Goal: Information Seeking & Learning: Learn about a topic

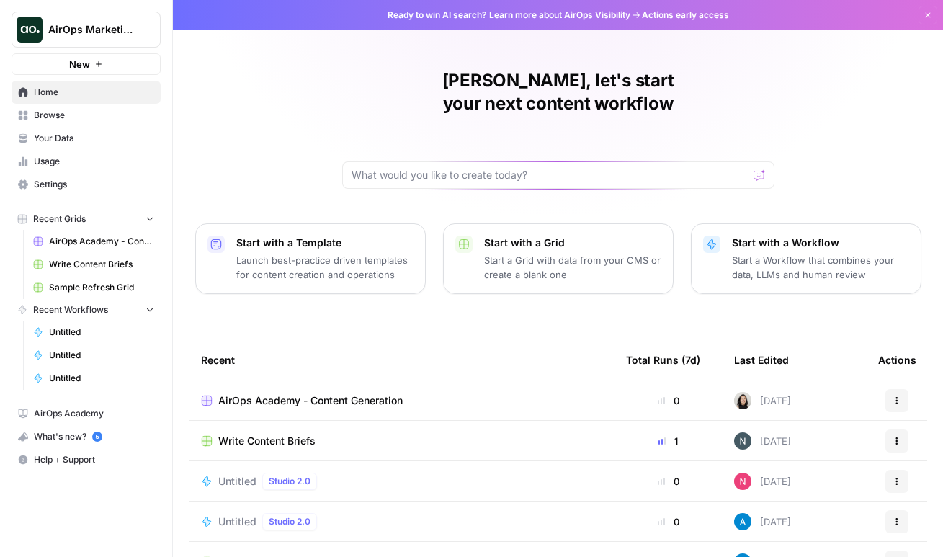
click at [855, 18] on div "Ready to win AI search? Learn more about AirOps Visibility Actions early access…" at bounding box center [558, 15] width 770 height 30
click at [109, 24] on span "AirOps Marketing" at bounding box center [91, 29] width 87 height 14
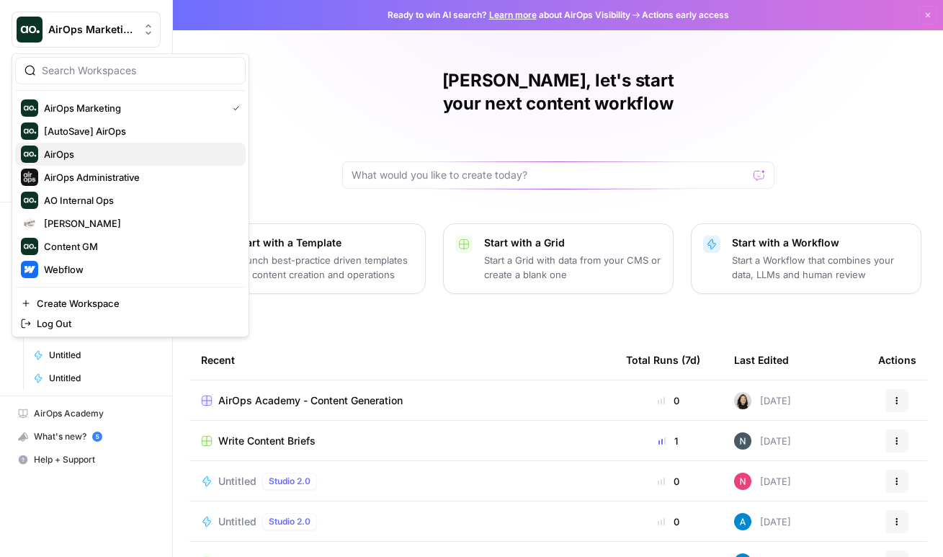
click at [106, 156] on span "AirOps" at bounding box center [139, 154] width 190 height 14
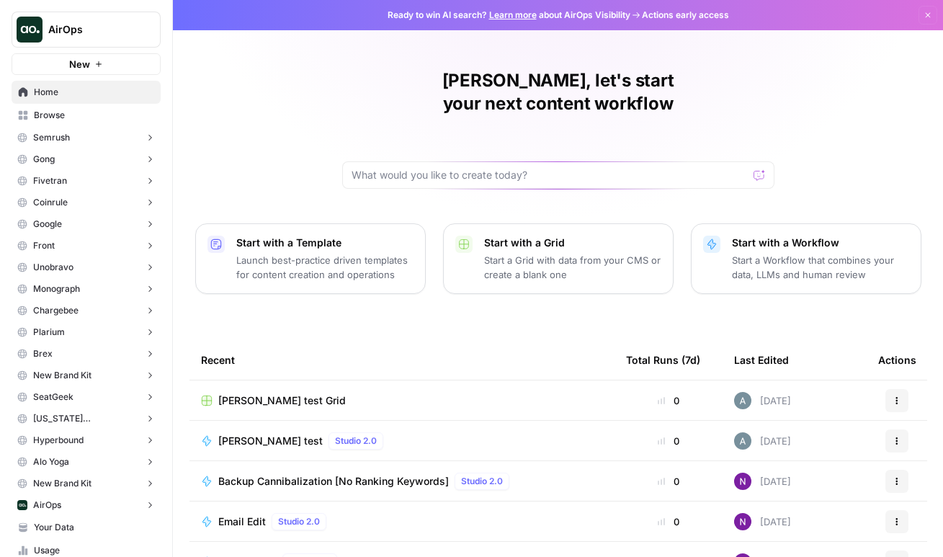
click at [91, 134] on button "Semrush" at bounding box center [86, 138] width 149 height 22
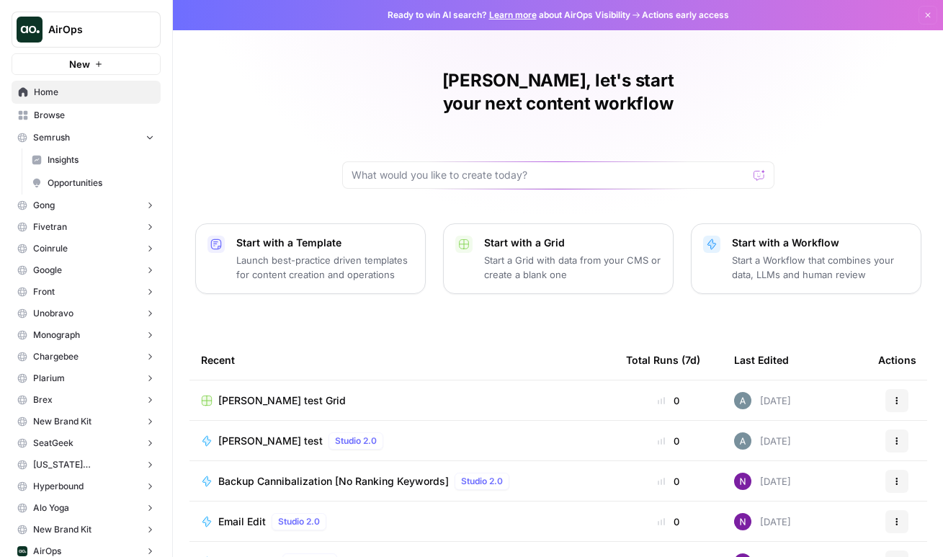
click at [86, 148] on link "Insights" at bounding box center [92, 159] width 135 height 23
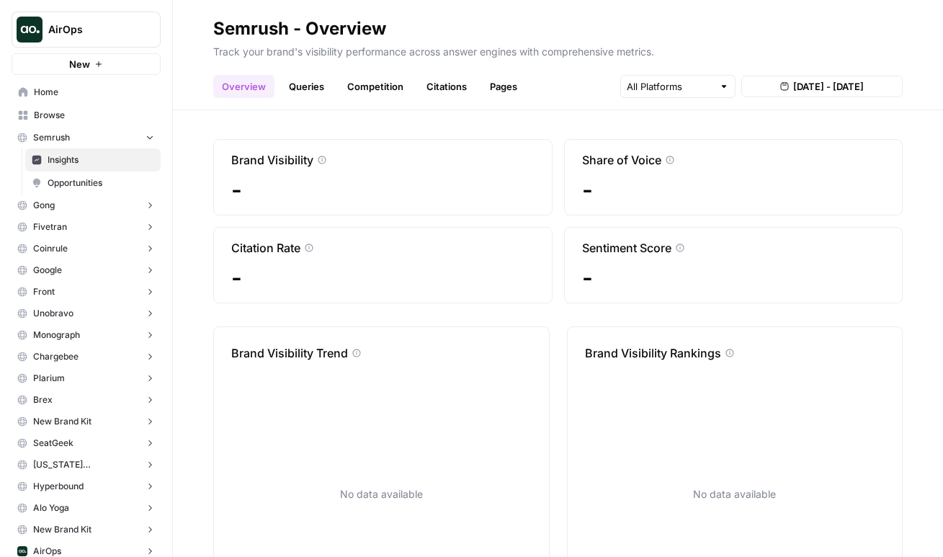
click at [107, 199] on button "Gong" at bounding box center [86, 205] width 149 height 22
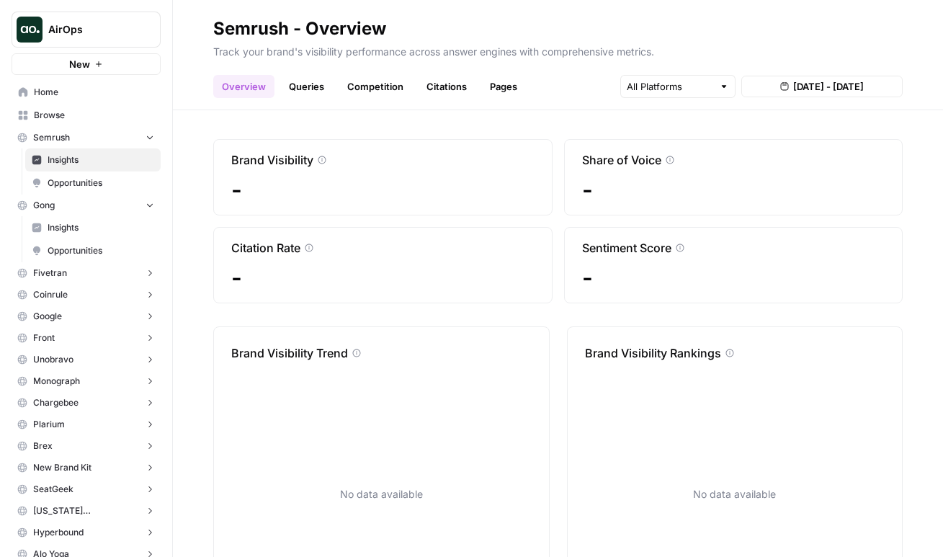
click at [81, 226] on span "Insights" at bounding box center [101, 227] width 107 height 13
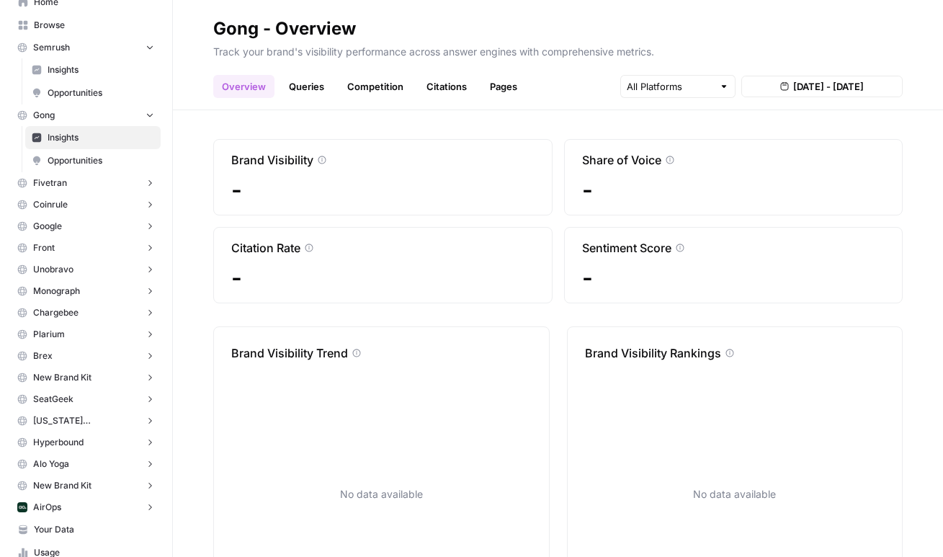
scroll to position [108, 0]
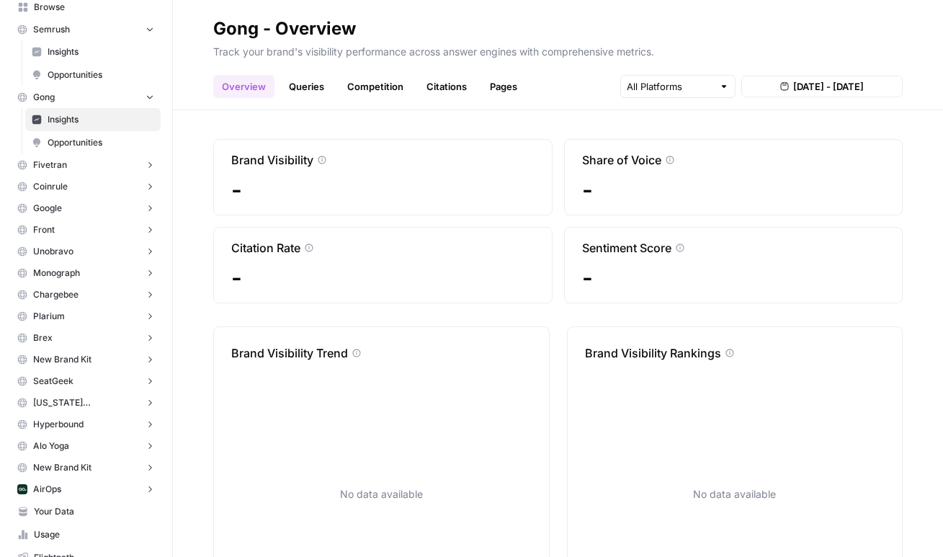
click at [305, 89] on link "Queries" at bounding box center [306, 86] width 53 height 23
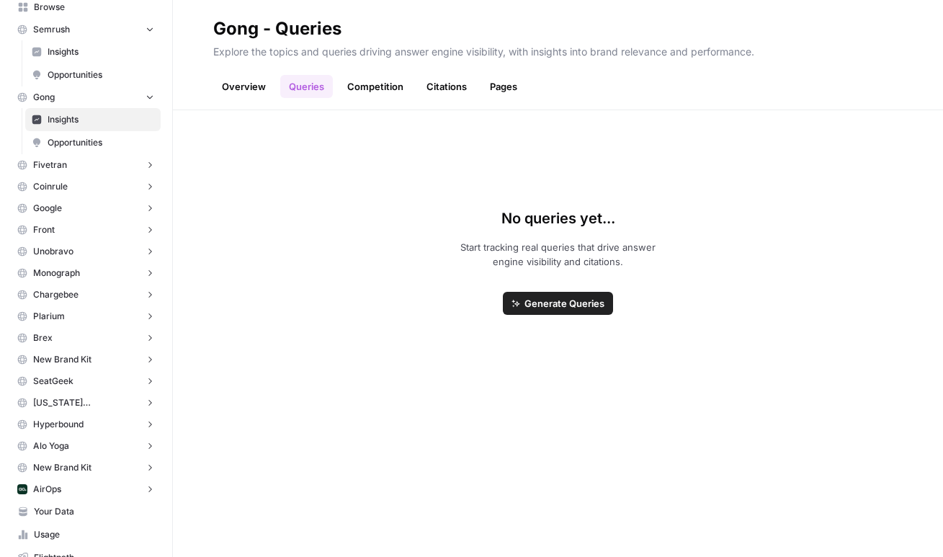
click at [370, 84] on link "Competition" at bounding box center [374, 86] width 73 height 23
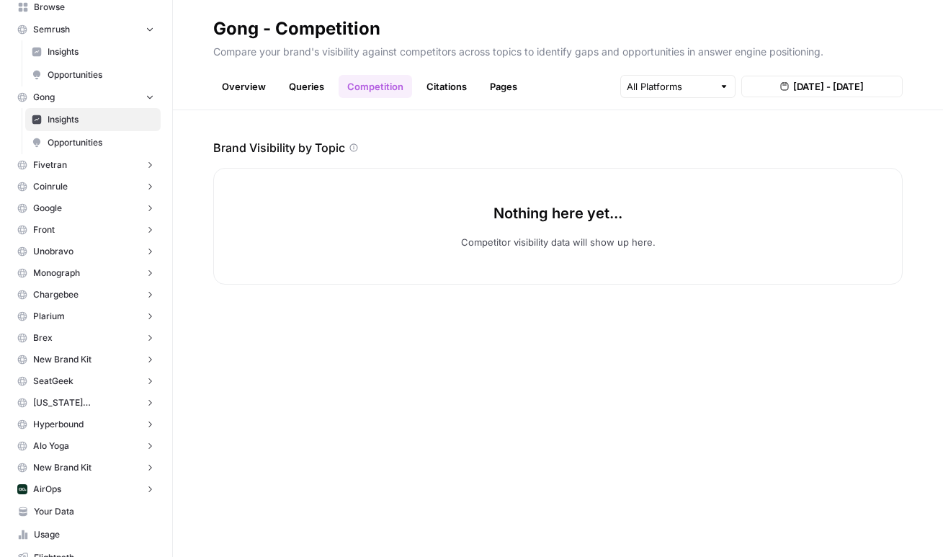
click at [236, 89] on link "Overview" at bounding box center [243, 86] width 61 height 23
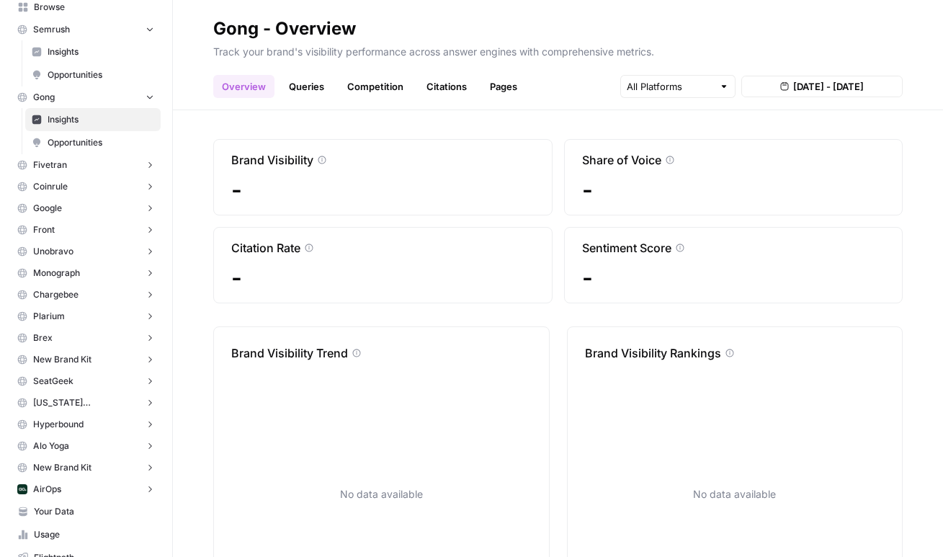
click at [71, 187] on button "Coinrule" at bounding box center [86, 187] width 149 height 22
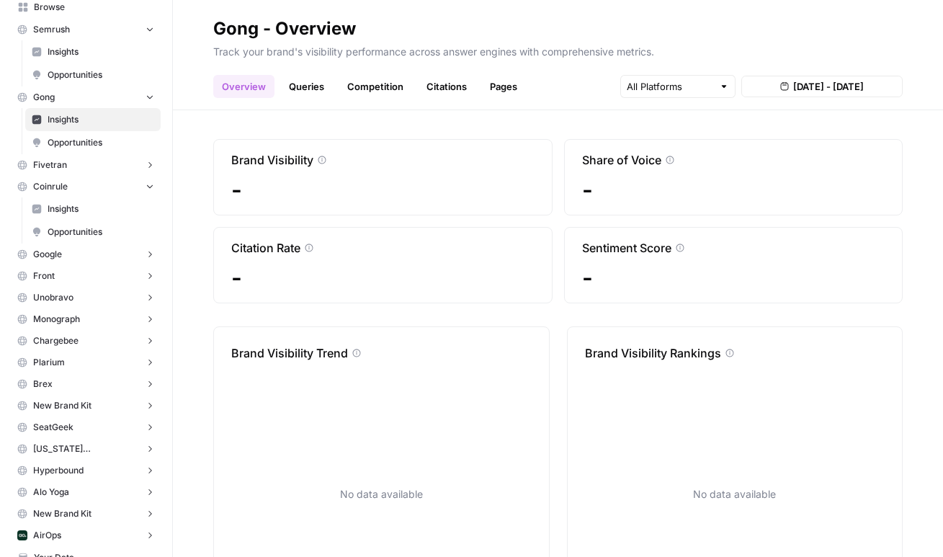
click at [72, 202] on span "Insights" at bounding box center [101, 208] width 107 height 13
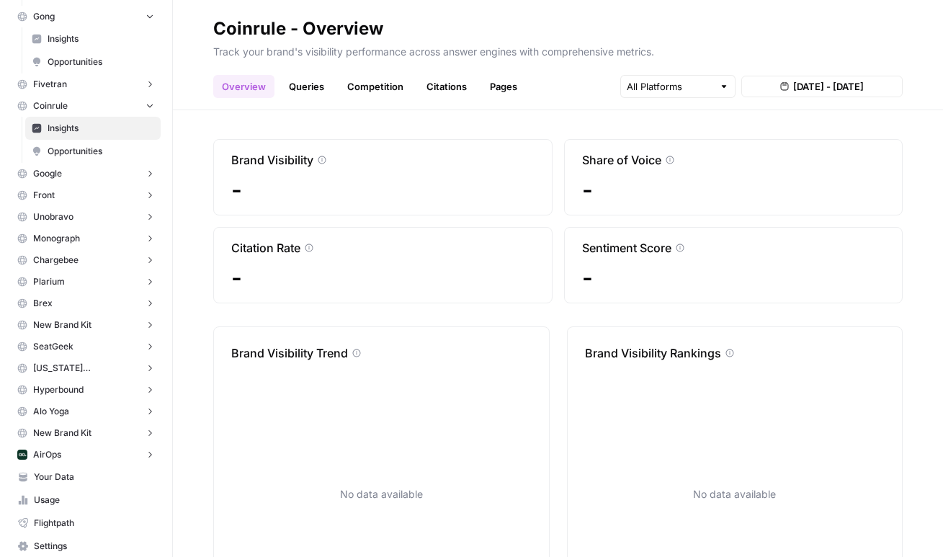
scroll to position [203, 0]
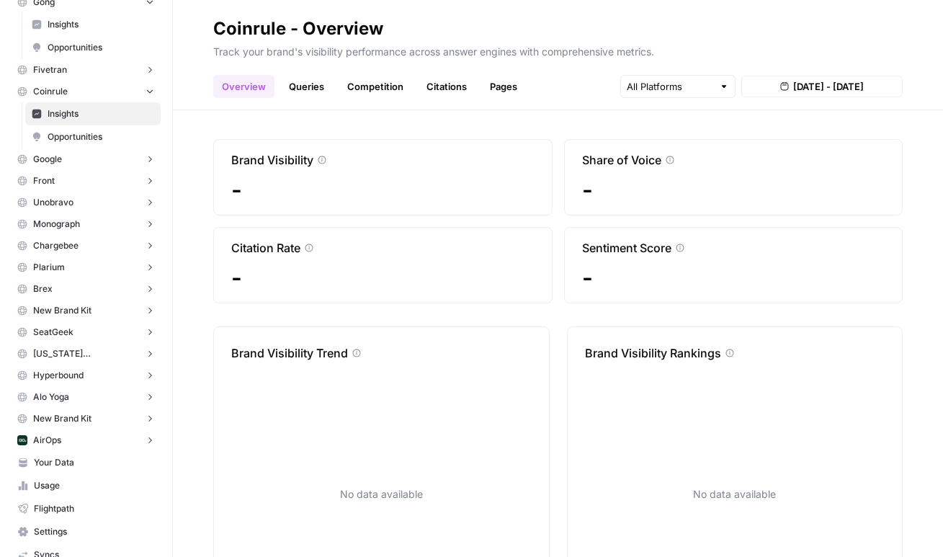
click at [99, 178] on button "Front" at bounding box center [86, 181] width 149 height 22
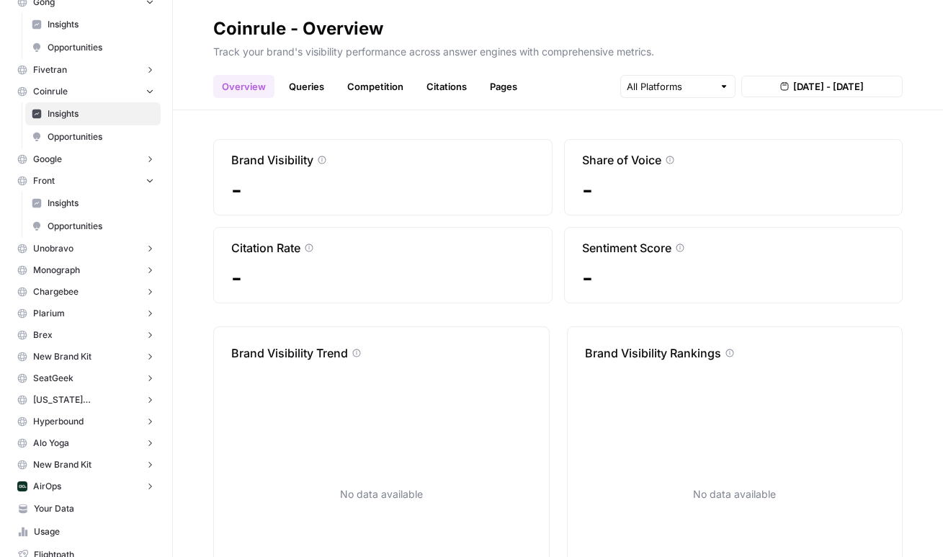
click at [61, 207] on span "Insights" at bounding box center [101, 203] width 107 height 13
click at [68, 223] on span "Opportunities" at bounding box center [101, 226] width 107 height 13
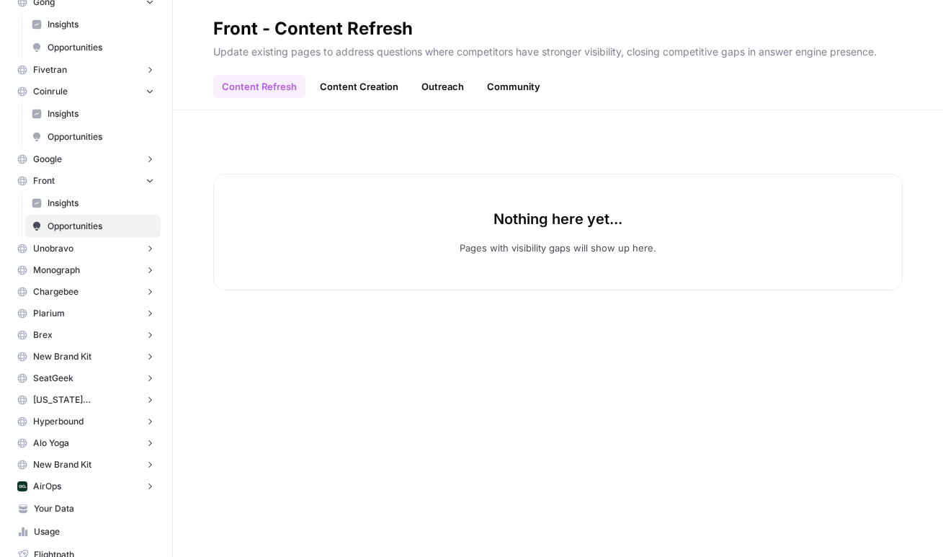
click at [343, 91] on link "Content Creation" at bounding box center [359, 86] width 96 height 23
click at [444, 82] on link "Outreach" at bounding box center [443, 86] width 60 height 23
click at [526, 86] on link "Community" at bounding box center [513, 86] width 71 height 23
click at [68, 330] on button "Brex" at bounding box center [86, 335] width 149 height 22
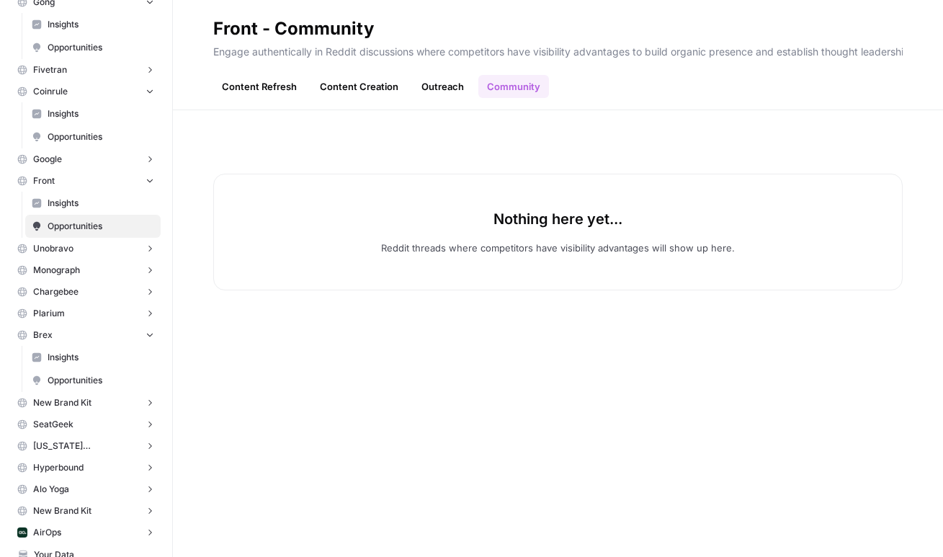
click at [60, 356] on span "Insights" at bounding box center [101, 357] width 107 height 13
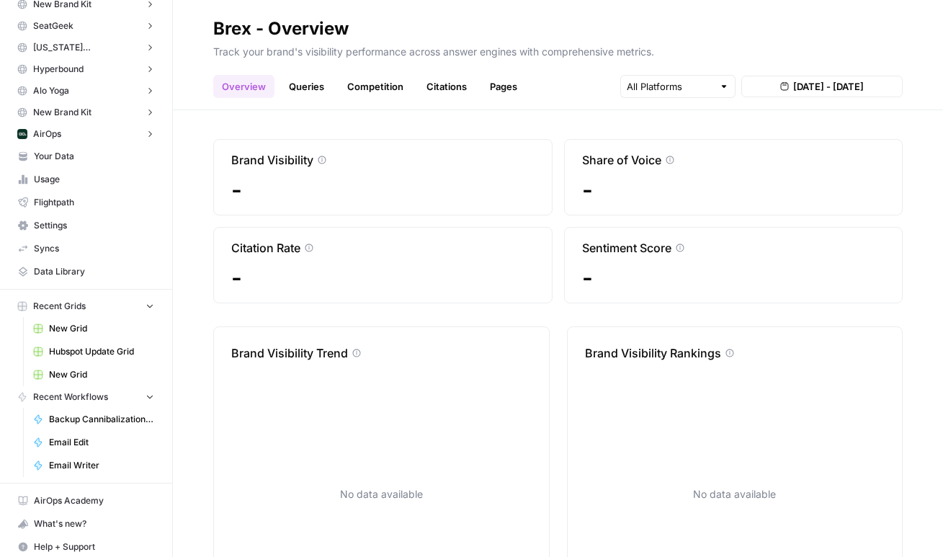
scroll to position [602, 0]
click at [78, 177] on span "Usage" at bounding box center [94, 178] width 120 height 13
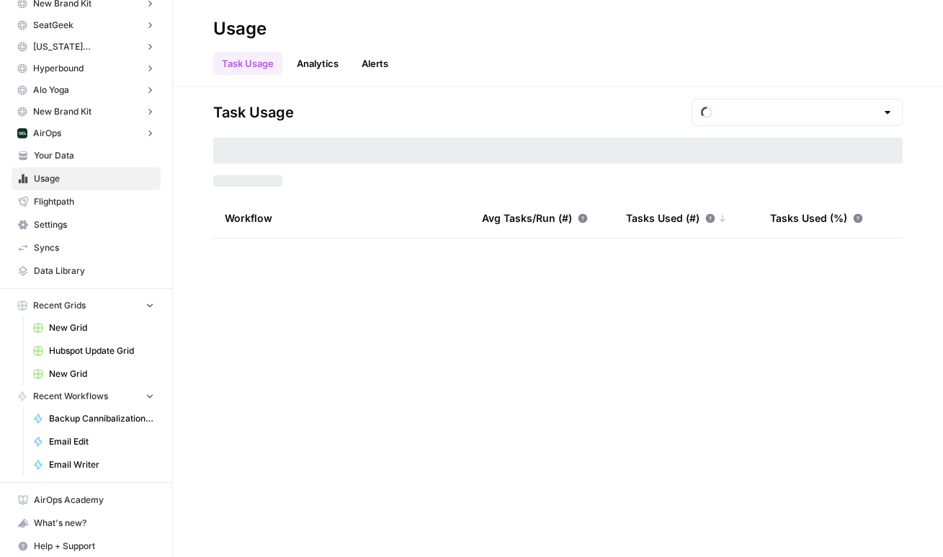
type input "August Tasks"
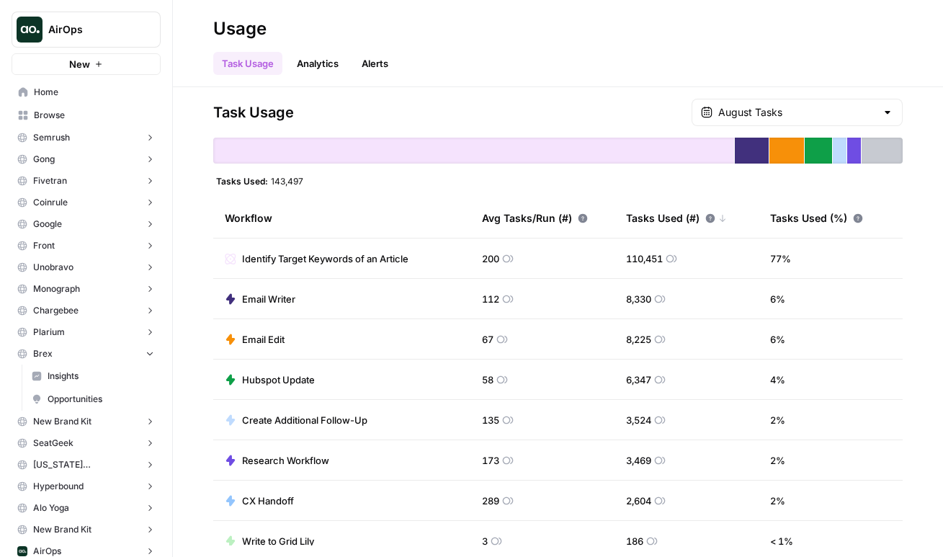
click at [115, 30] on span "AirOps" at bounding box center [91, 29] width 87 height 14
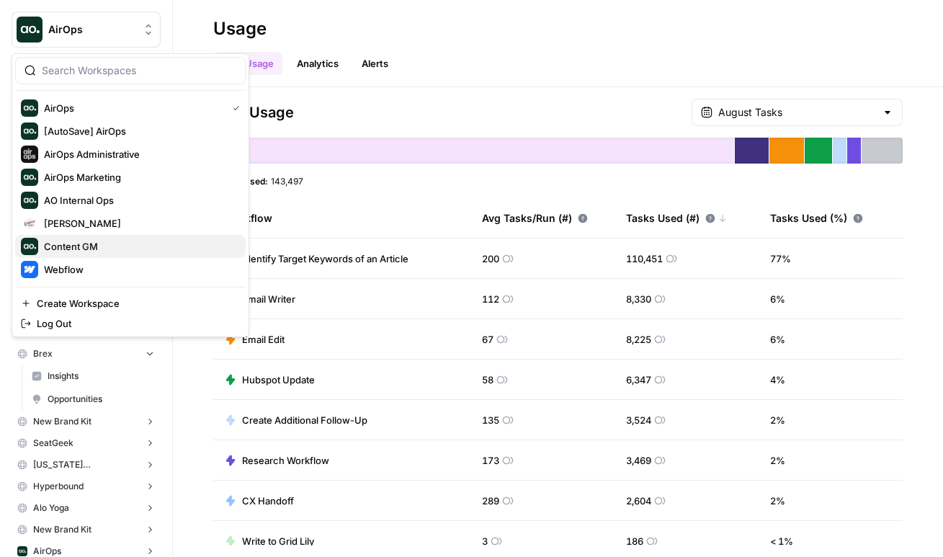
click at [125, 251] on span "Content GM" at bounding box center [139, 246] width 190 height 14
